Goal: Information Seeking & Learning: Find specific fact

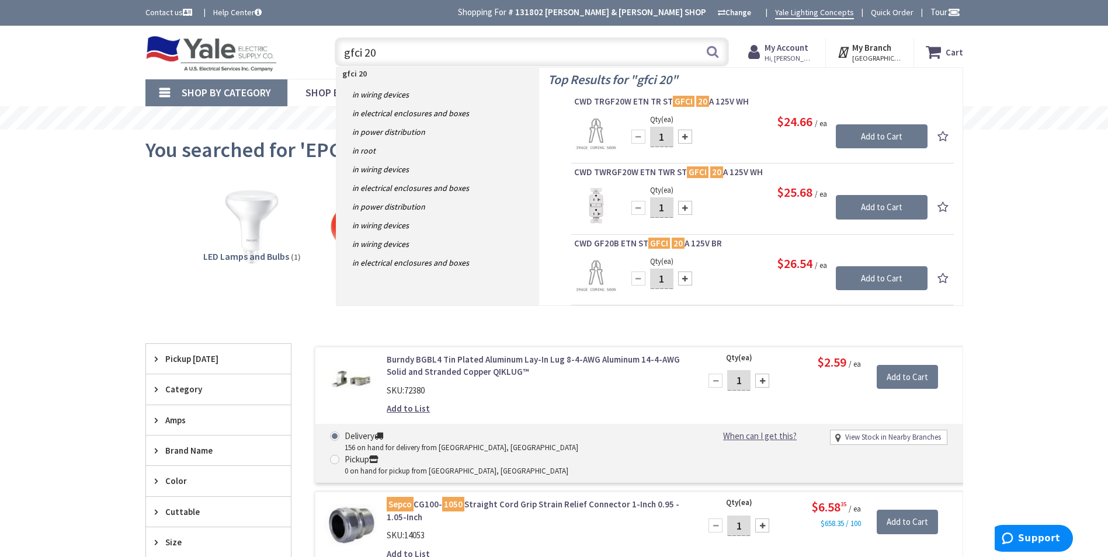
drag, startPoint x: 380, startPoint y: 54, endPoint x: 325, endPoint y: 50, distance: 55.1
click at [325, 50] on div "gfci 20 gfci 20 Search" at bounding box center [529, 51] width 418 height 37
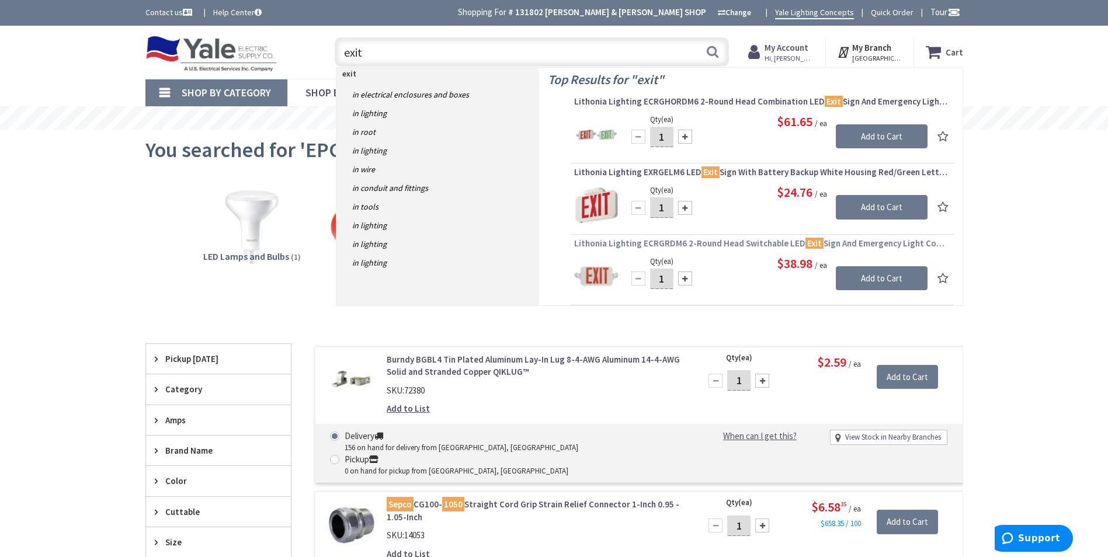
type input "exit"
click at [602, 247] on span "Lithonia Lighting ECRGRDM6 2-Round Head Switchable LED Exit Sign And Emergency …" at bounding box center [762, 244] width 377 height 12
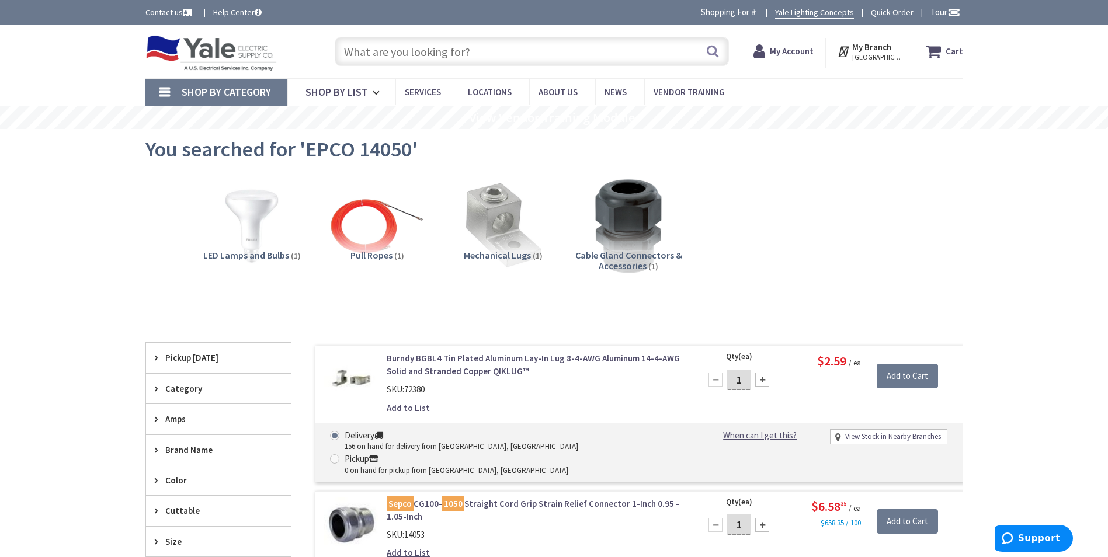
click at [474, 55] on input "text" at bounding box center [532, 51] width 394 height 29
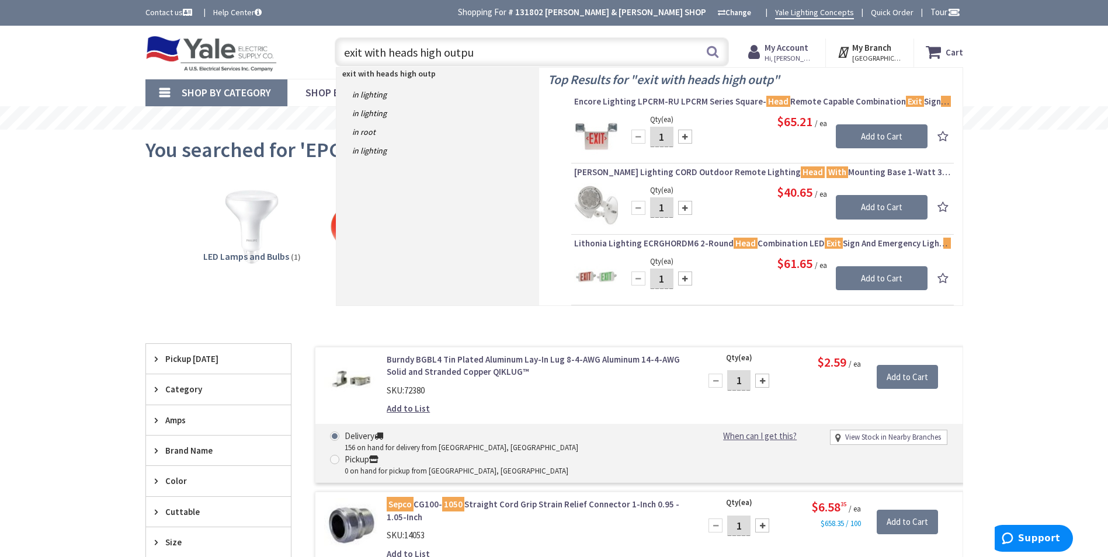
type input "exit with heads high output"
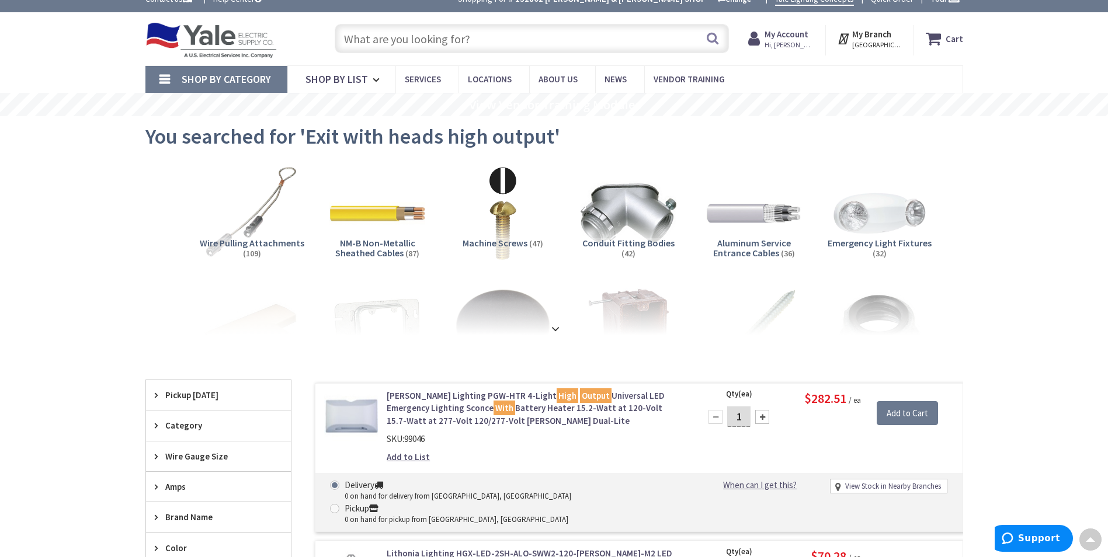
scroll to position [1, 0]
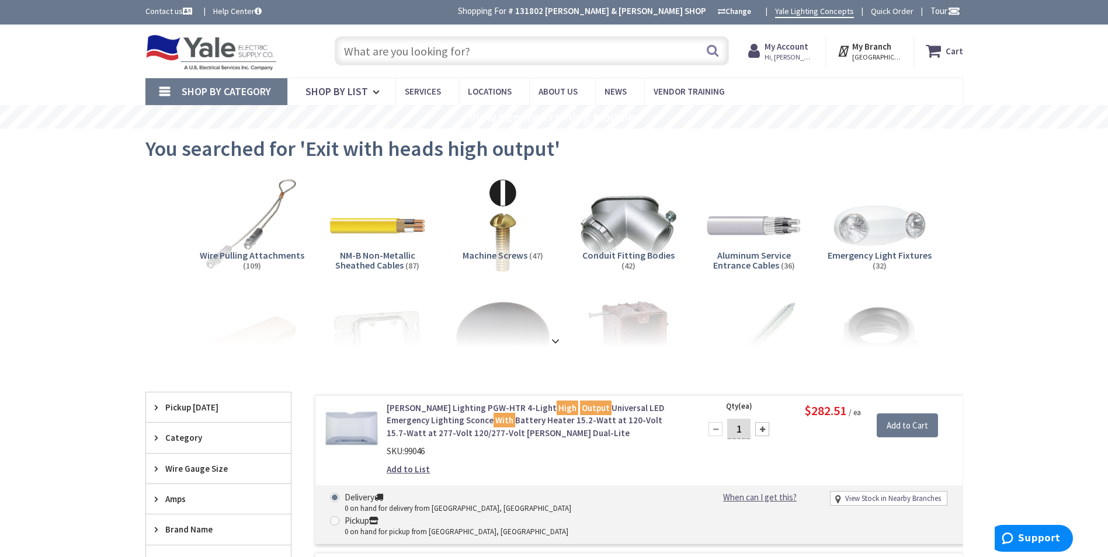
click at [470, 52] on input "text" at bounding box center [532, 50] width 394 height 29
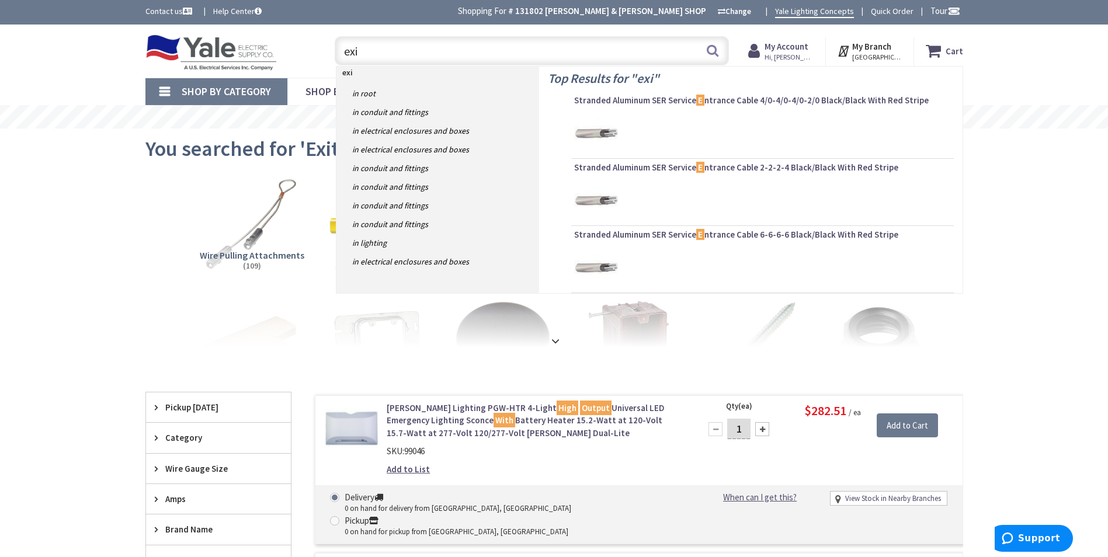
type input "exit"
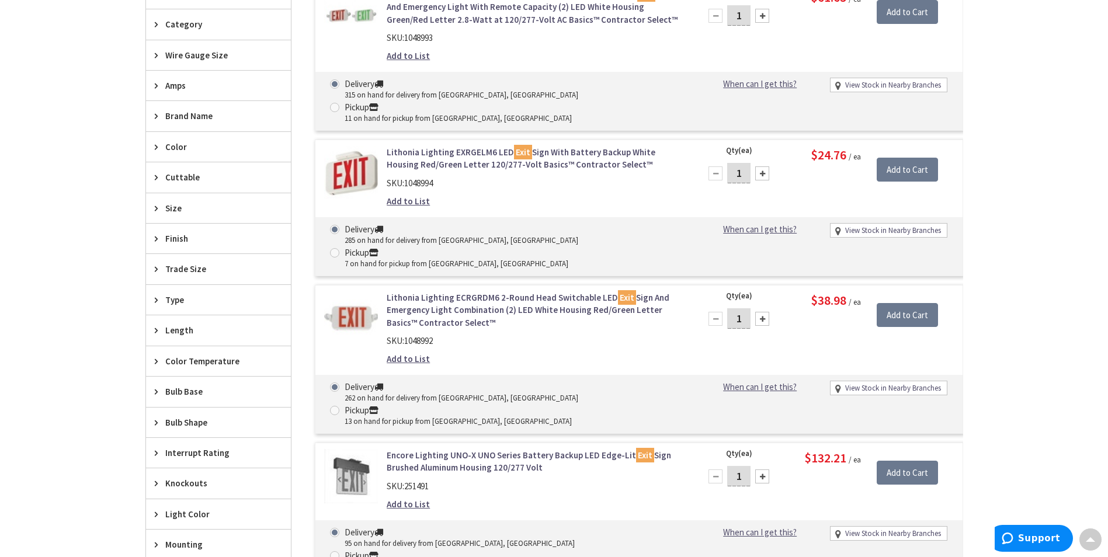
scroll to position [351, 0]
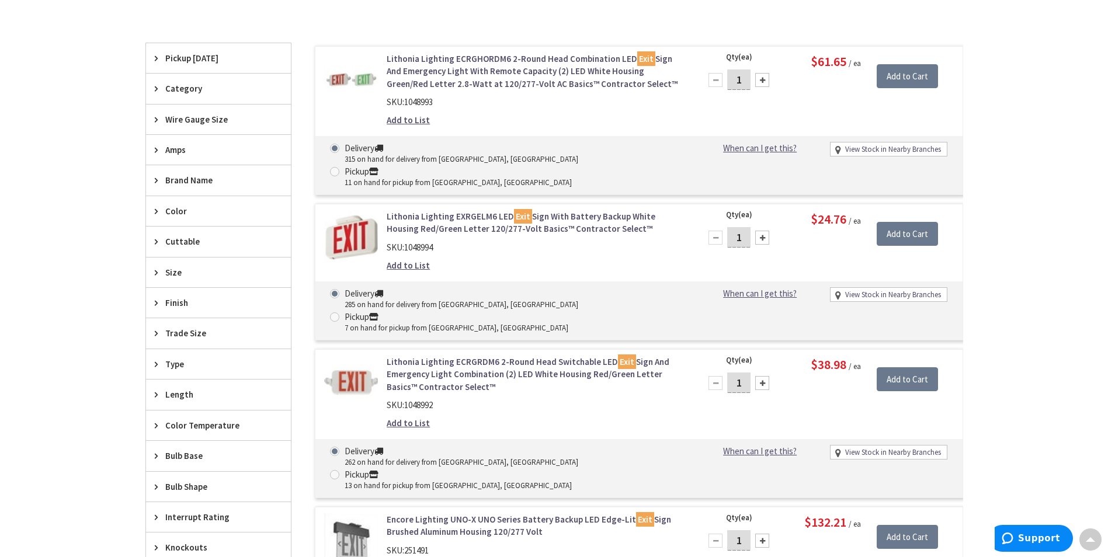
click at [552, 84] on link "Lithonia Lighting ECRGHORDM6 2-Round Head Combination LED Exit Sign And Emergen…" at bounding box center [535, 71] width 297 height 37
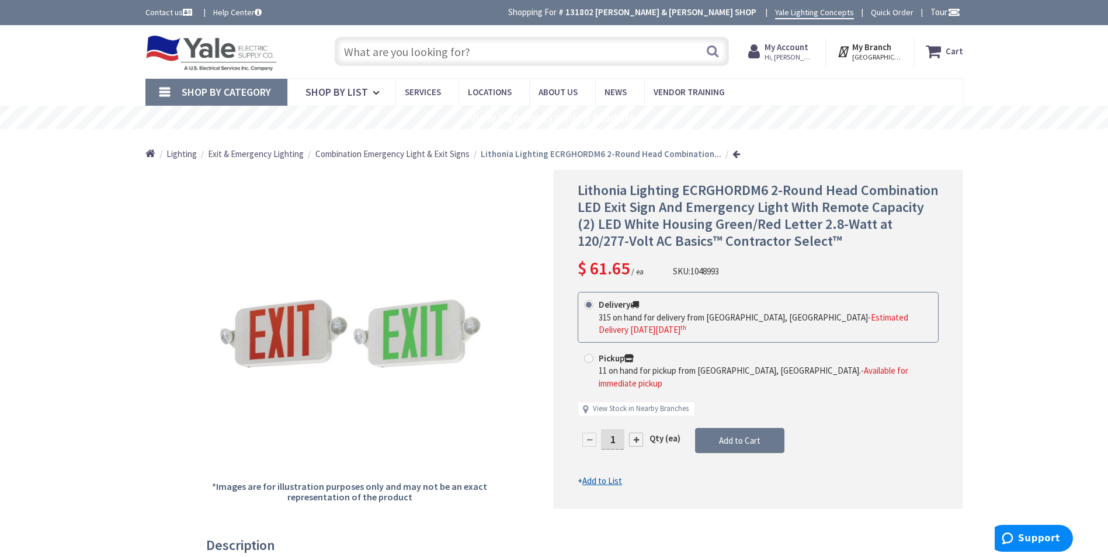
drag, startPoint x: 512, startPoint y: 56, endPoint x: 386, endPoint y: 56, distance: 125.6
click at [387, 56] on input "text" at bounding box center [532, 51] width 394 height 29
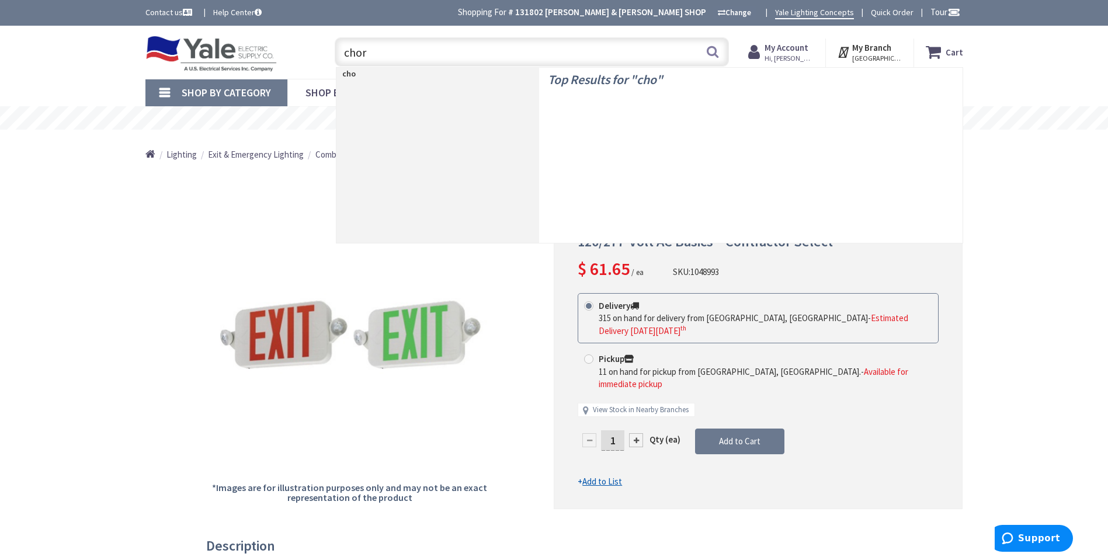
type input "chord"
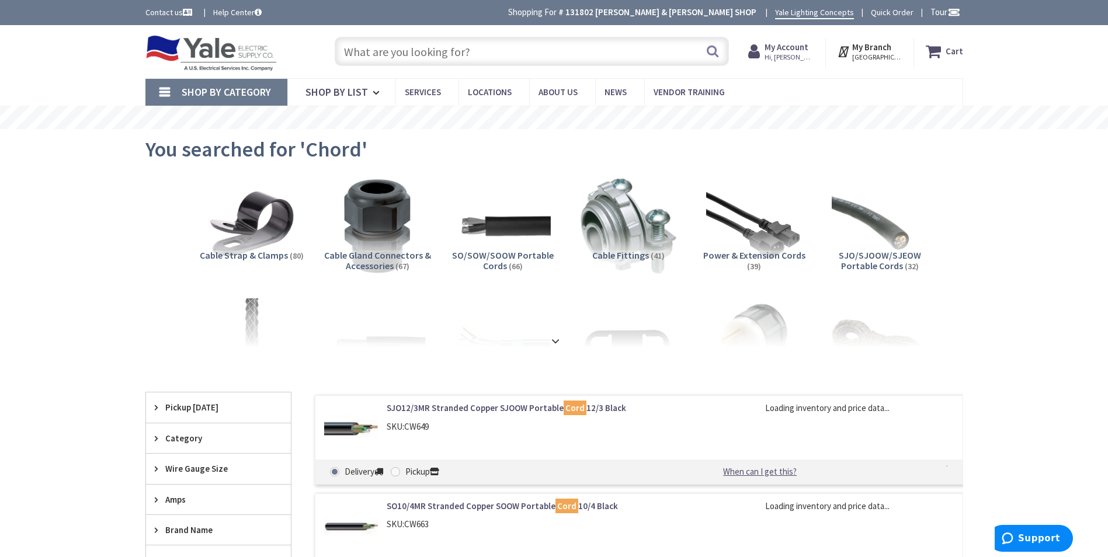
click at [373, 56] on input "text" at bounding box center [532, 51] width 394 height 29
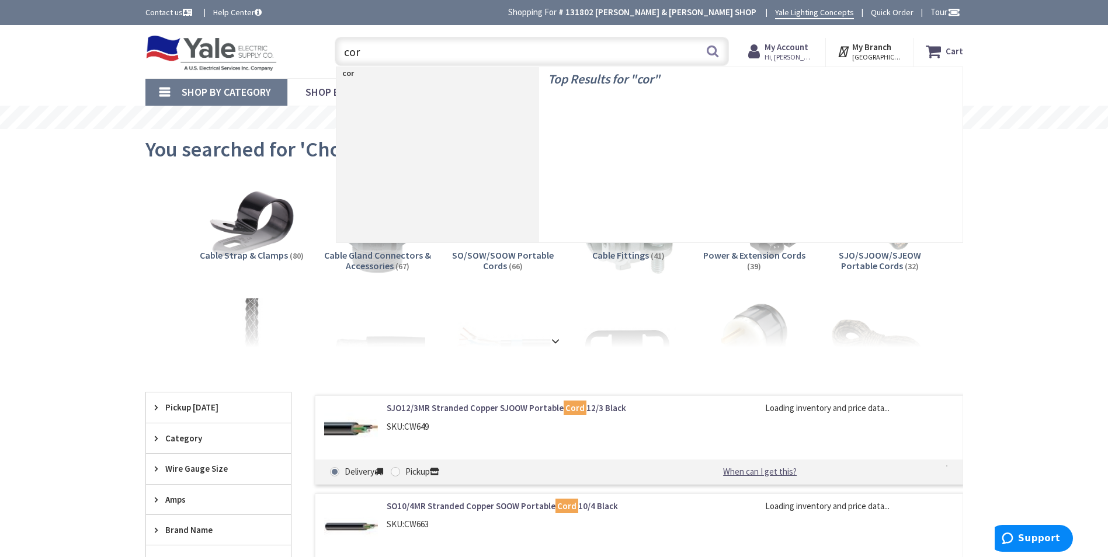
type input "cord"
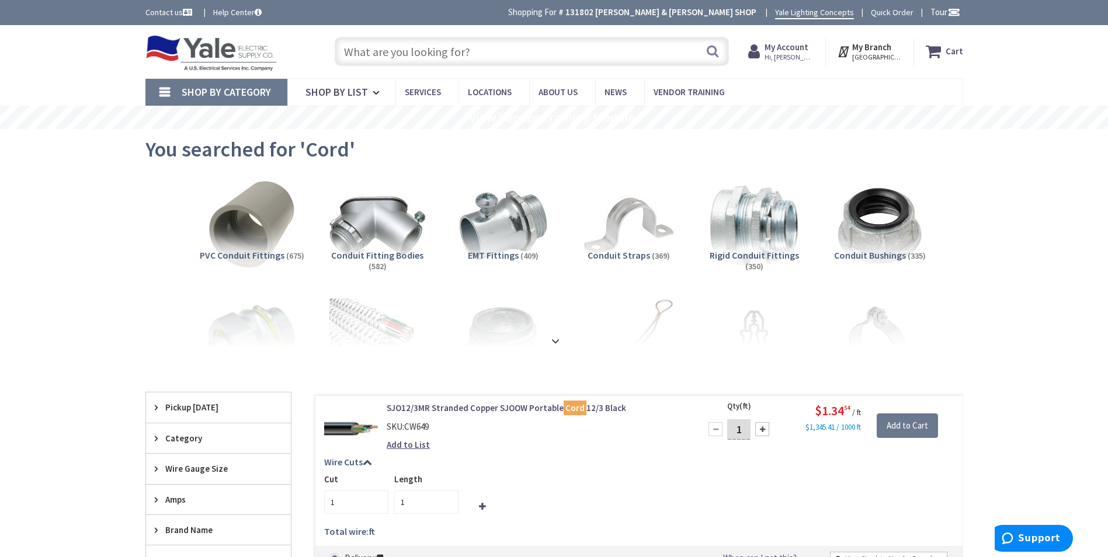
click at [370, 55] on input "text" at bounding box center [532, 51] width 394 height 29
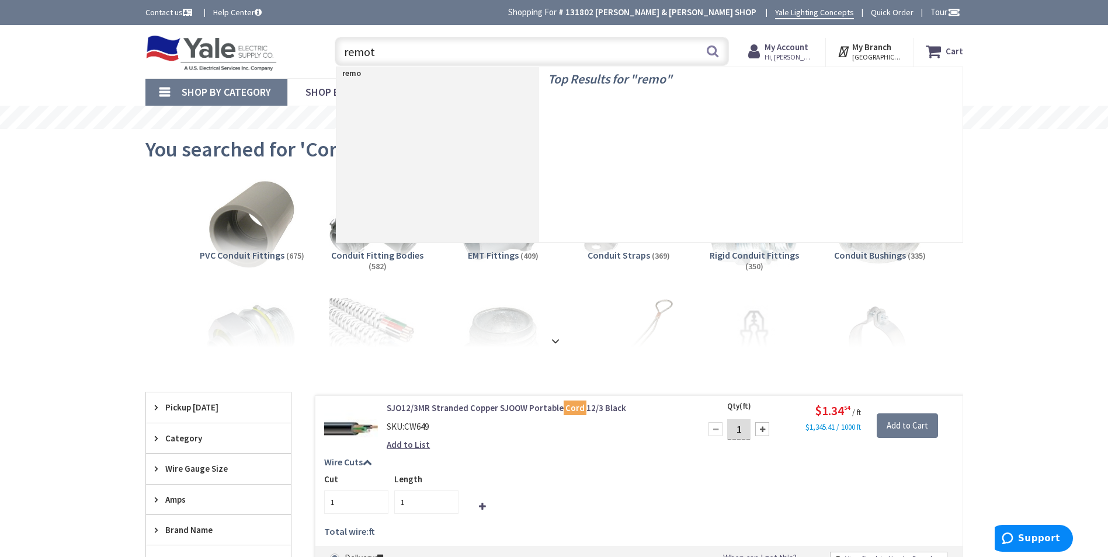
type input "remote"
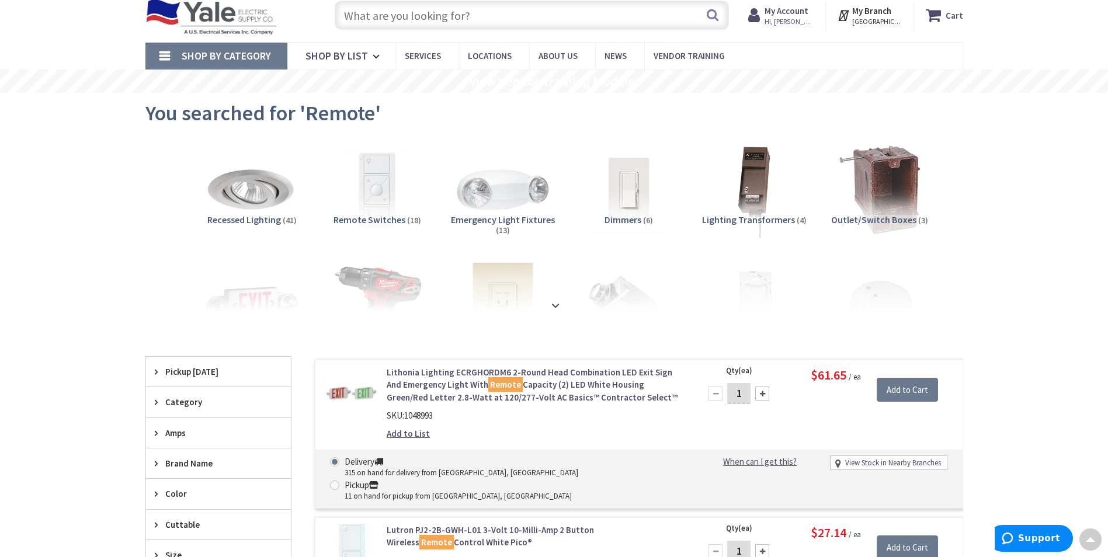
scroll to position [1, 0]
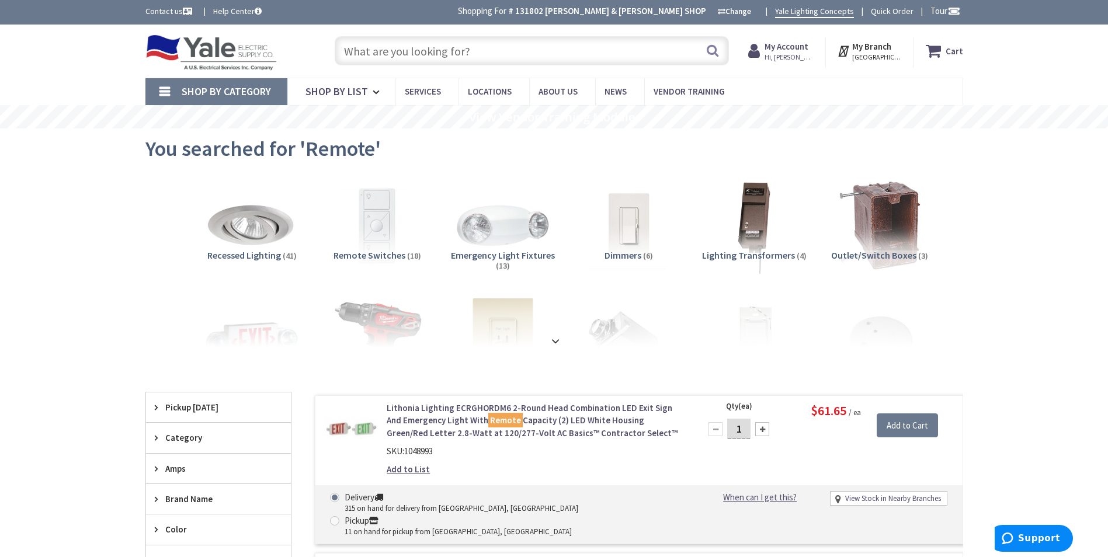
click at [442, 46] on input "text" at bounding box center [532, 50] width 394 height 29
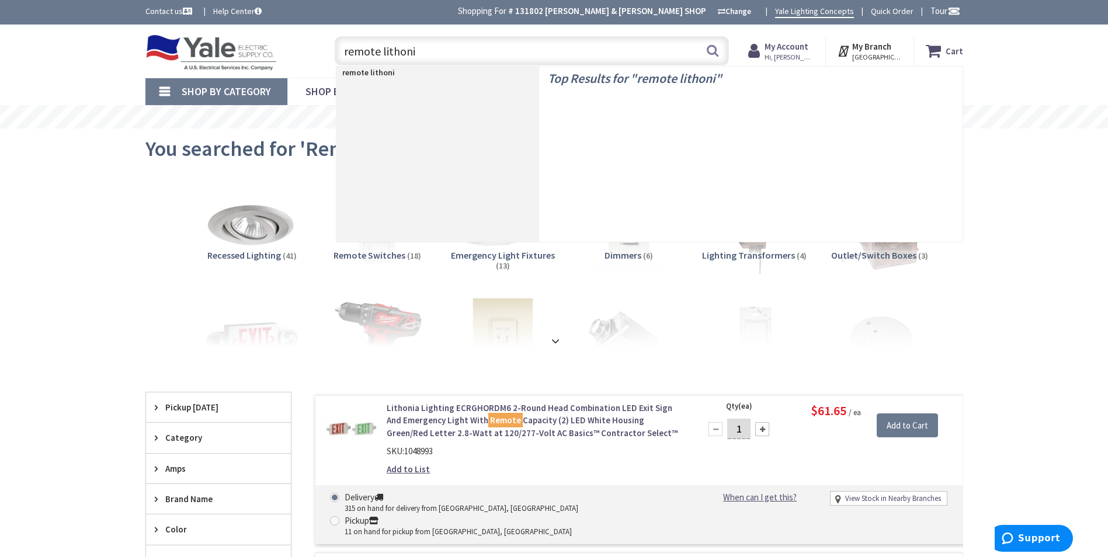
type input "remote lithonia"
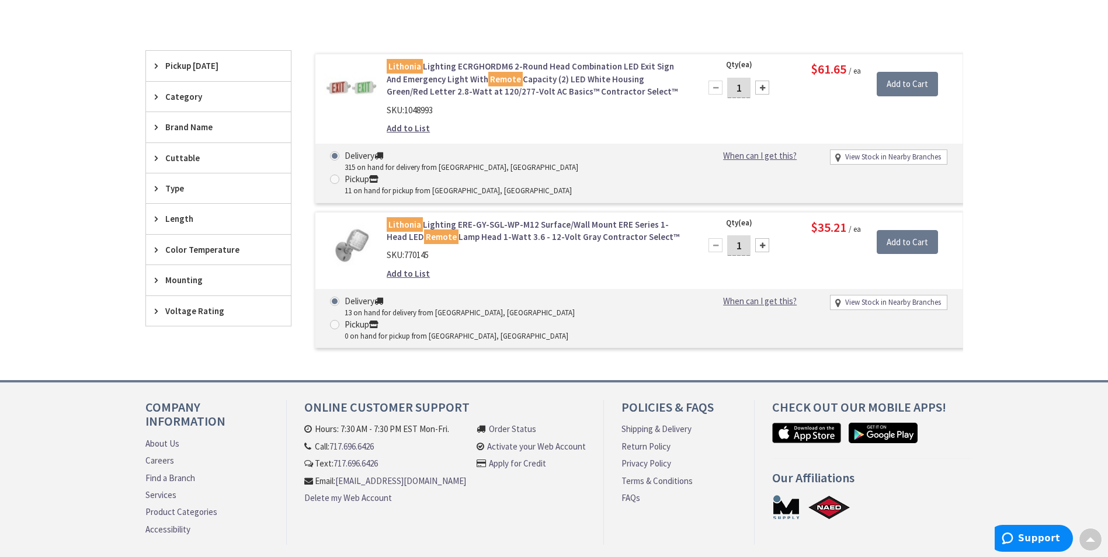
scroll to position [293, 0]
click at [499, 218] on link "Lithonia Lighting ERE-GY-SGL-WP-M12 Surface/Wall Mount ERE Series 1-Head LED Re…" at bounding box center [535, 230] width 297 height 25
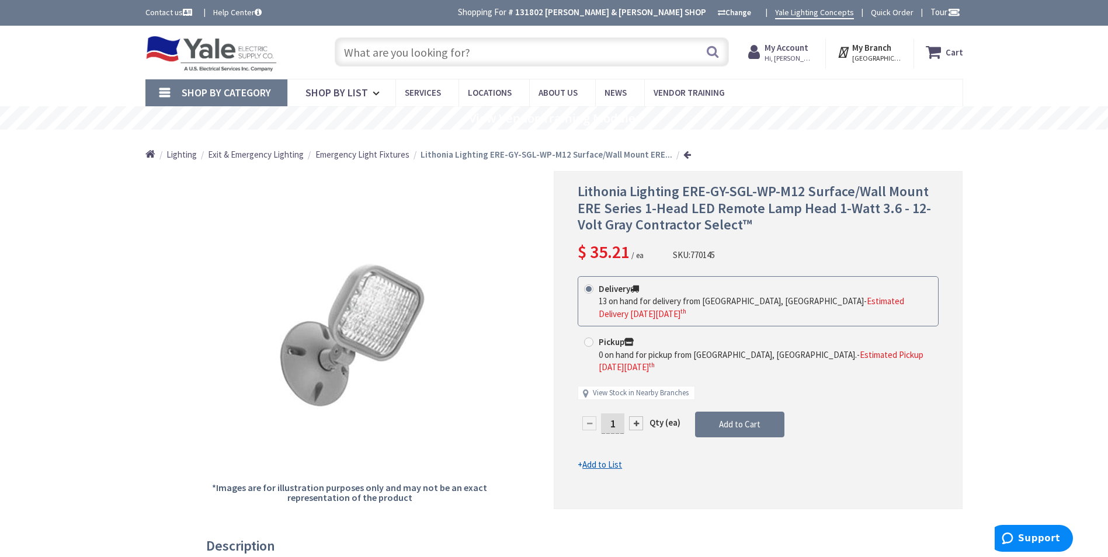
click at [465, 58] on input "text" at bounding box center [532, 51] width 394 height 29
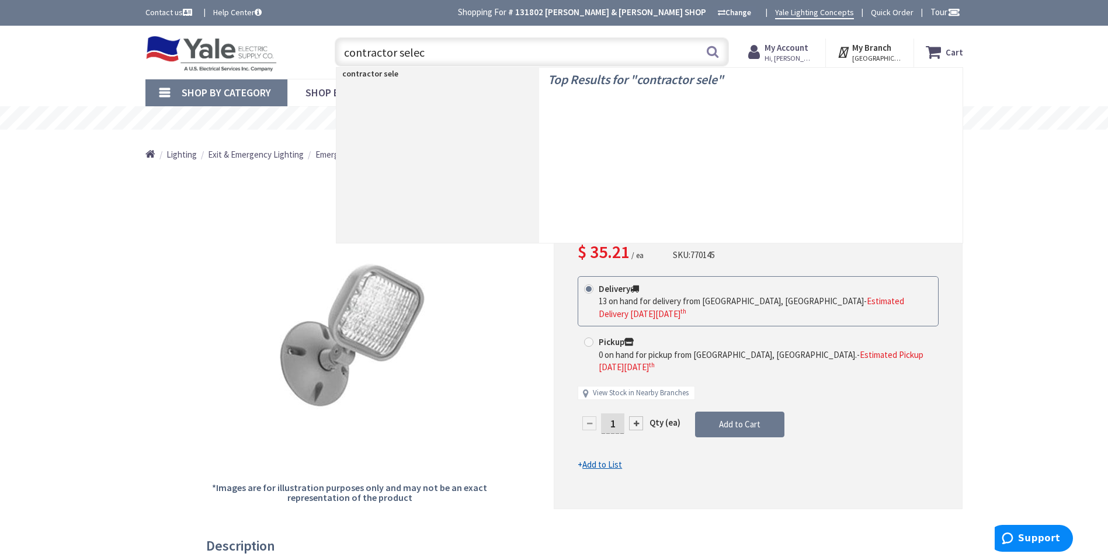
type input "contractor select"
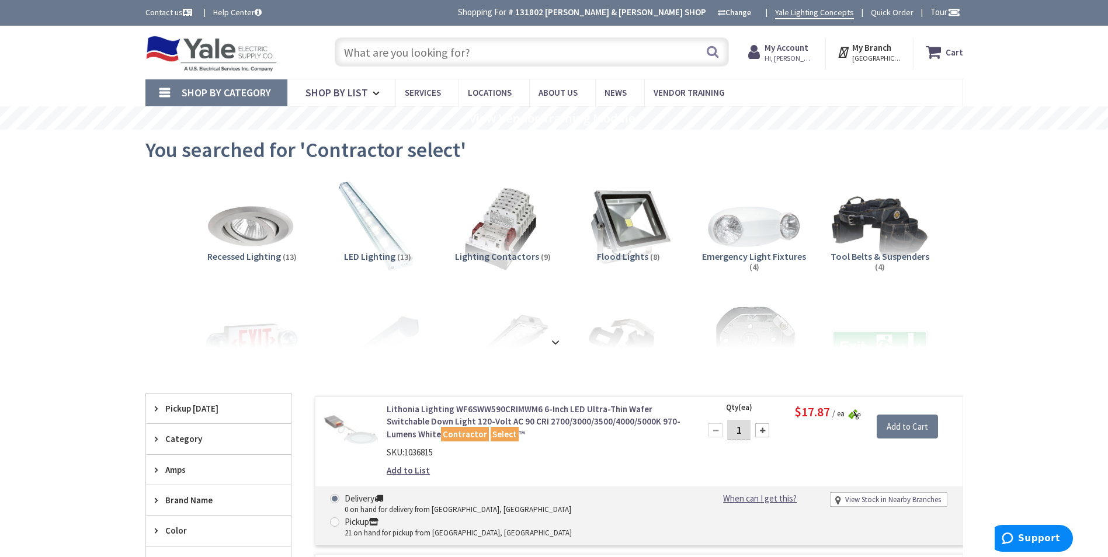
click at [214, 417] on div "Pickup Today" at bounding box center [218, 409] width 145 height 30
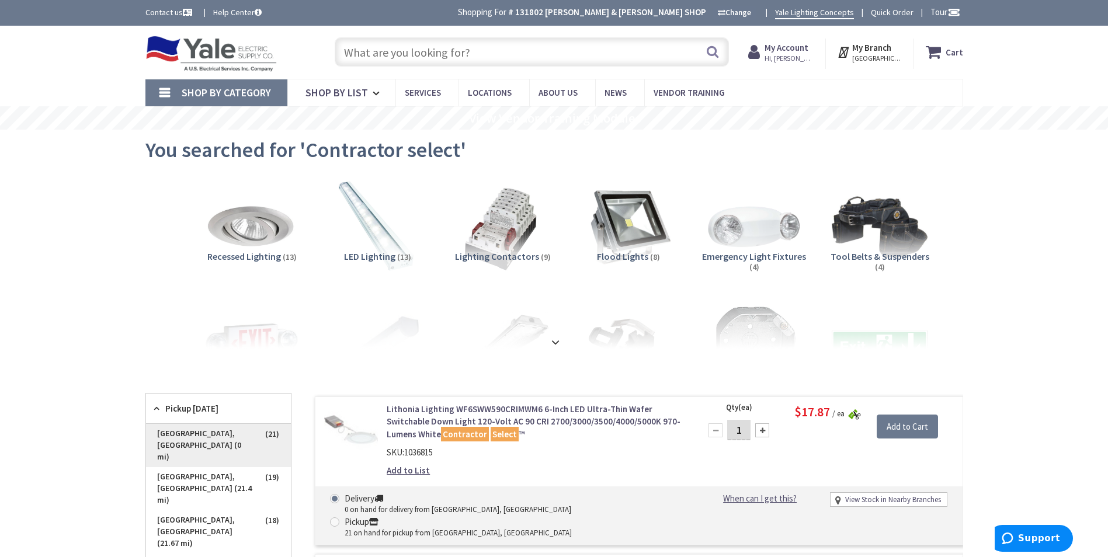
click at [221, 437] on span "York, PA (0 mi)" at bounding box center [218, 445] width 145 height 43
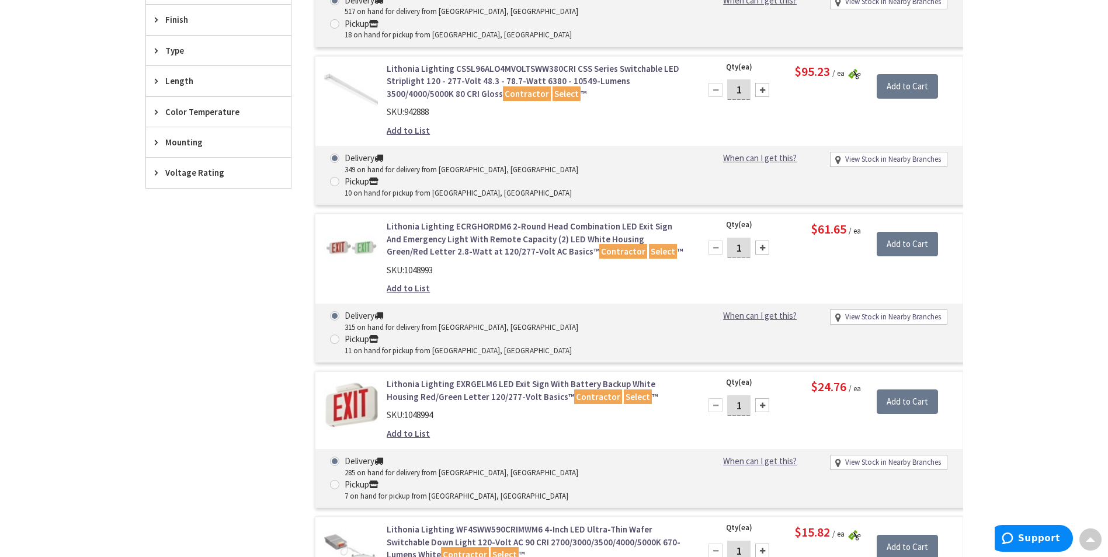
scroll to position [898, 0]
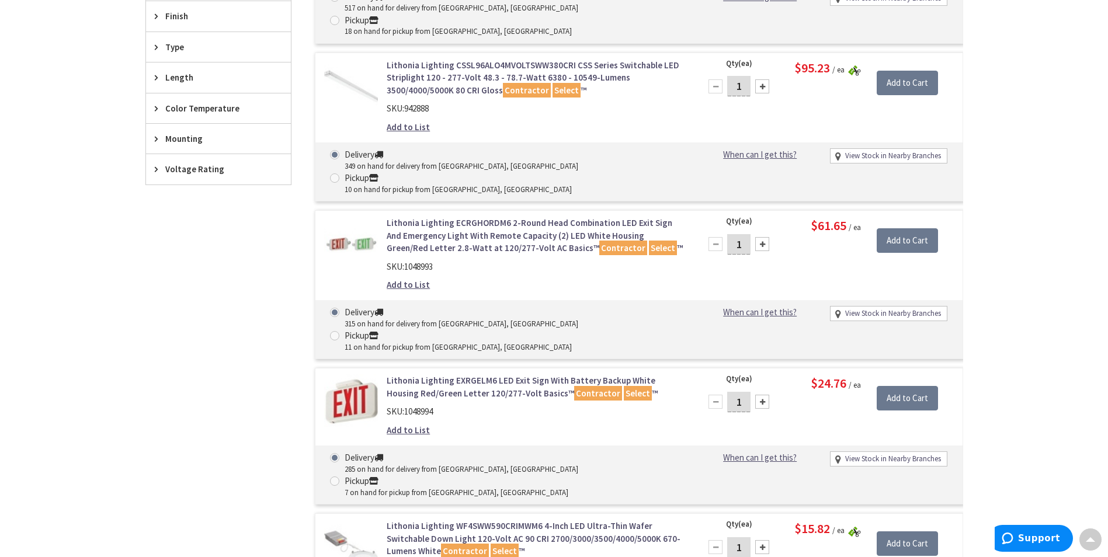
click at [441, 217] on link "Lithonia Lighting ECRGHORDM6 2-Round Head Combination LED Exit Sign And Emergen…" at bounding box center [535, 235] width 297 height 37
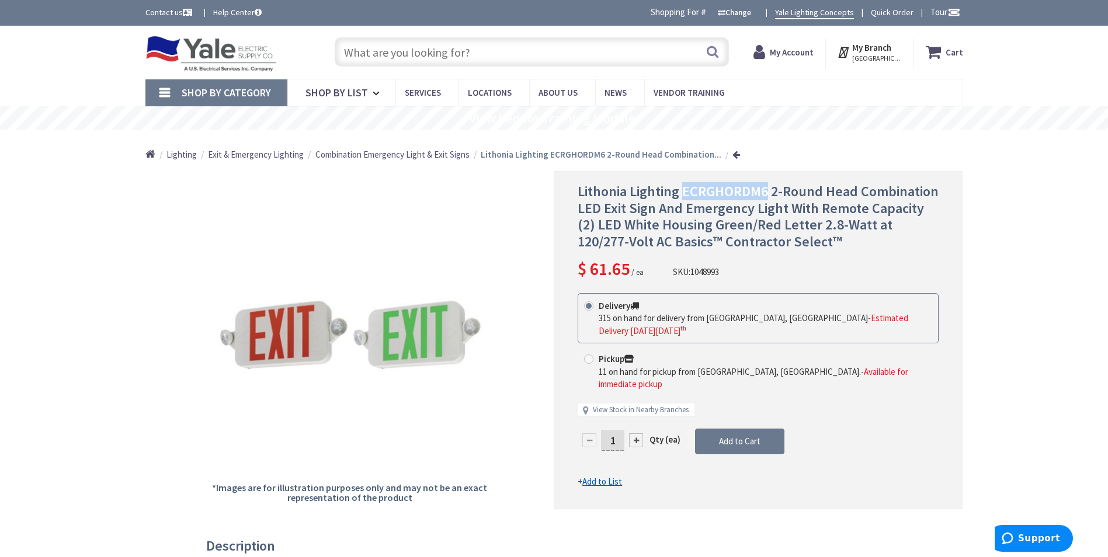
drag, startPoint x: 685, startPoint y: 190, endPoint x: 768, endPoint y: 198, distance: 83.3
click at [768, 198] on span "Lithonia Lighting ECRGHORDM6 2-Round Head Combination LED Exit Sign And Emergen…" at bounding box center [758, 216] width 361 height 68
drag, startPoint x: 768, startPoint y: 198, endPoint x: 748, endPoint y: 188, distance: 22.5
copy span "ECRGHORDM6"
click at [476, 53] on input "text" at bounding box center [532, 51] width 394 height 29
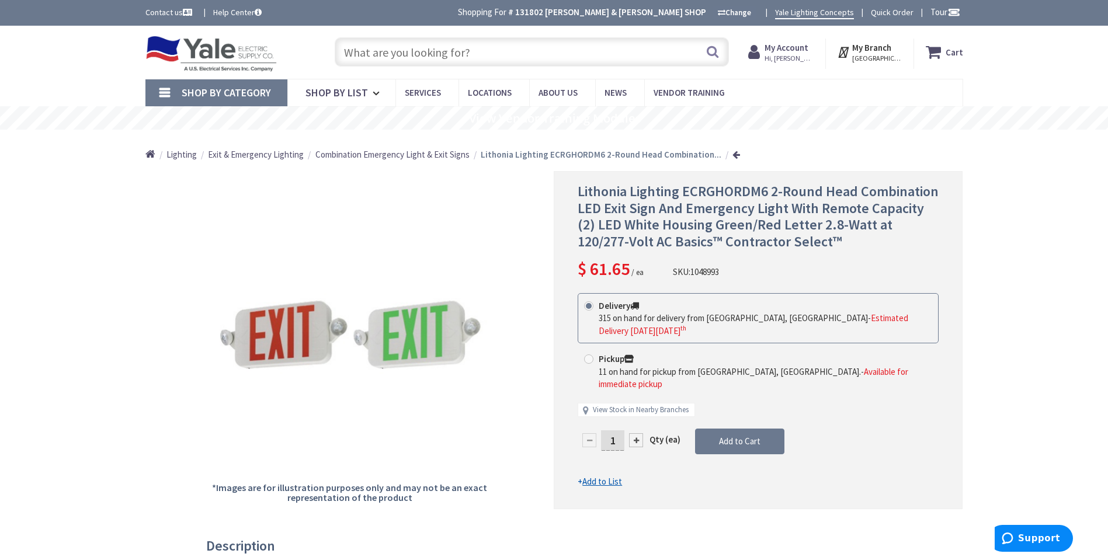
paste input "ECRG HO SQ M6"
type input "ECRG HO SQ M6"
click at [713, 48] on button "Search" at bounding box center [712, 52] width 15 height 26
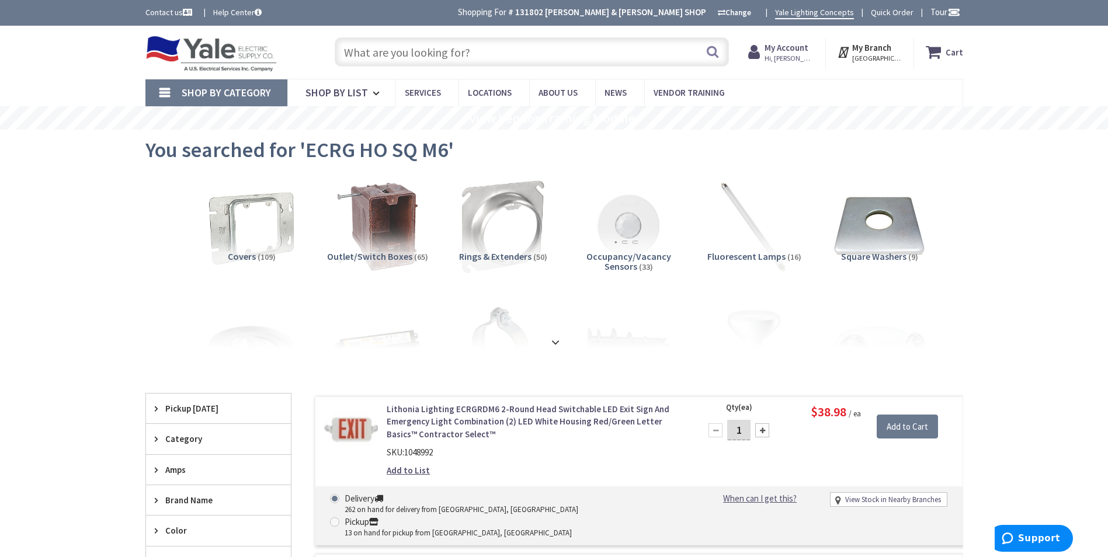
click at [453, 55] on input "text" at bounding box center [532, 51] width 394 height 29
paste input "2 - ERE W SGL RD M24"
type input "2 - ERE W SGL RD M24"
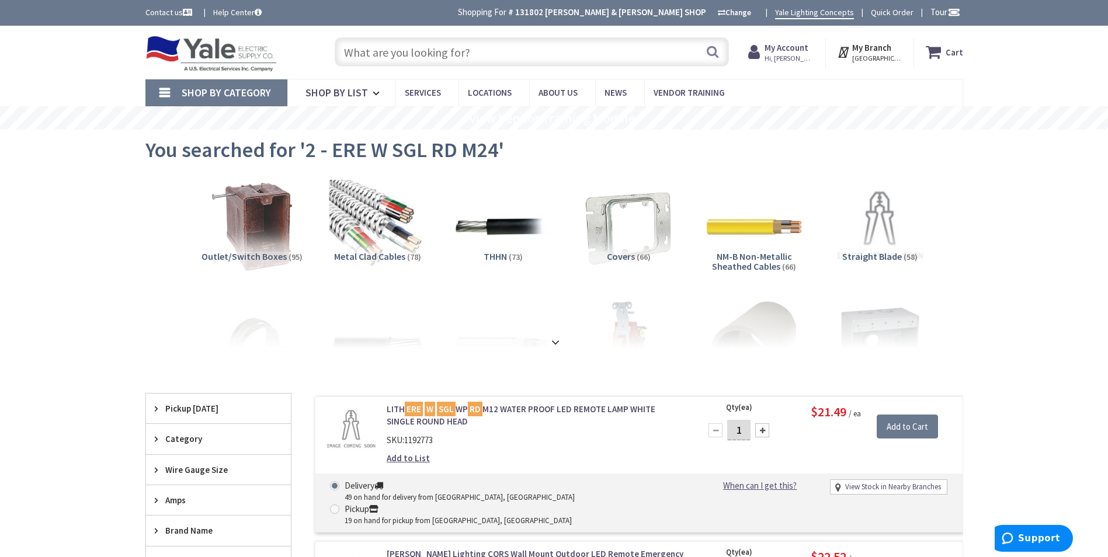
click at [481, 49] on input "text" at bounding box center [532, 51] width 394 height 29
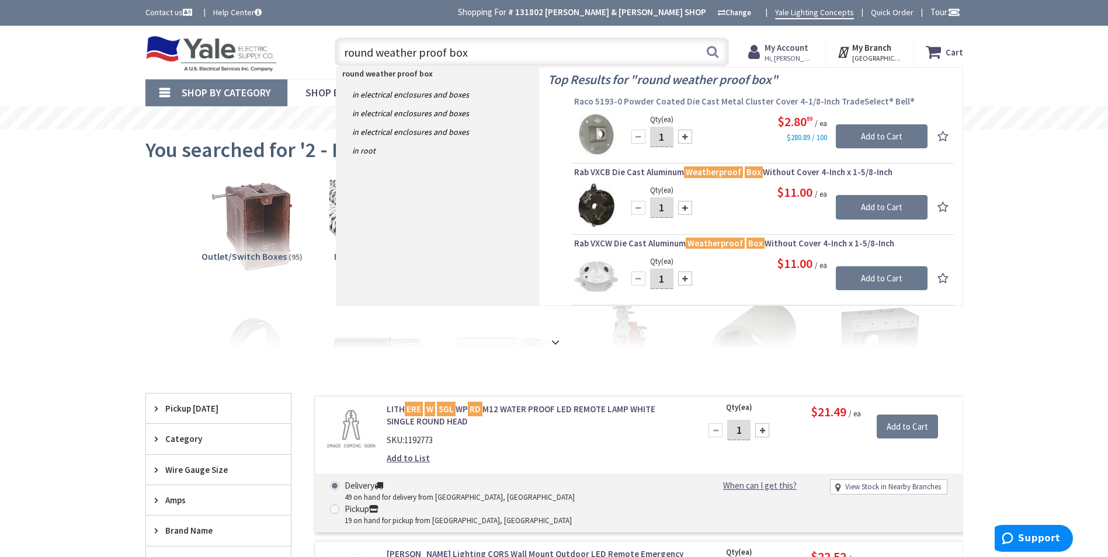
type input "round weather proof box"
